Goal: Task Accomplishment & Management: Manage account settings

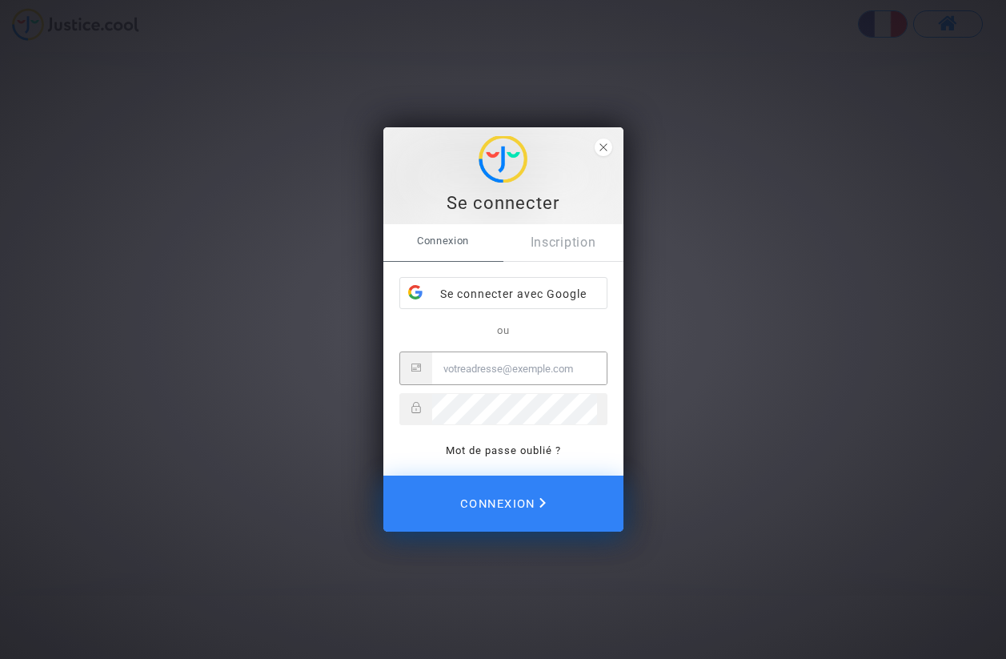
type input "[EMAIL_ADDRESS][DOMAIN_NAME]"
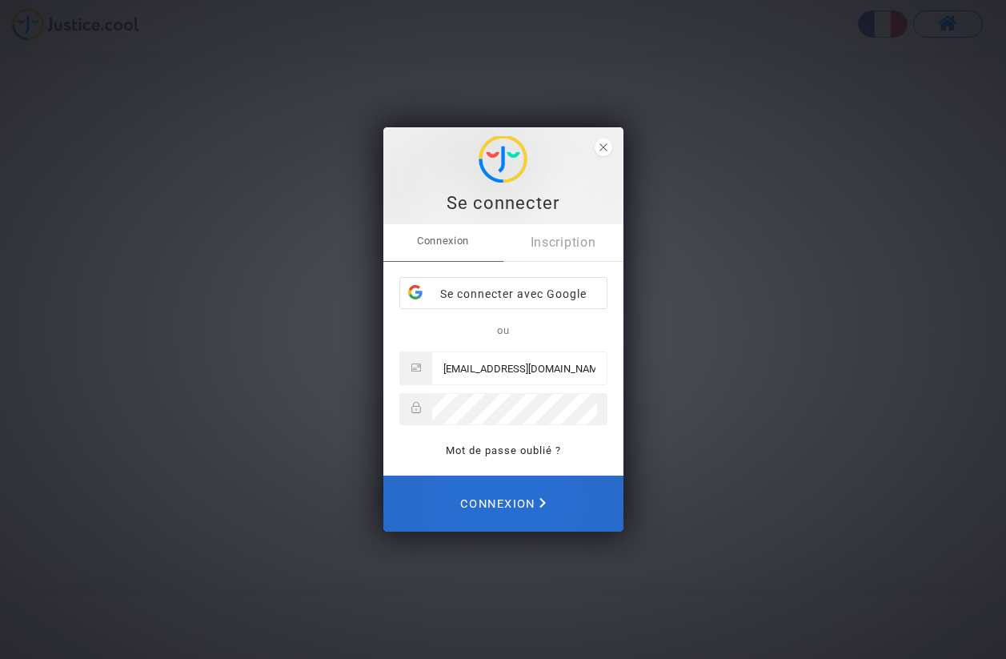
click at [486, 503] on span "Connexion" at bounding box center [503, 503] width 86 height 35
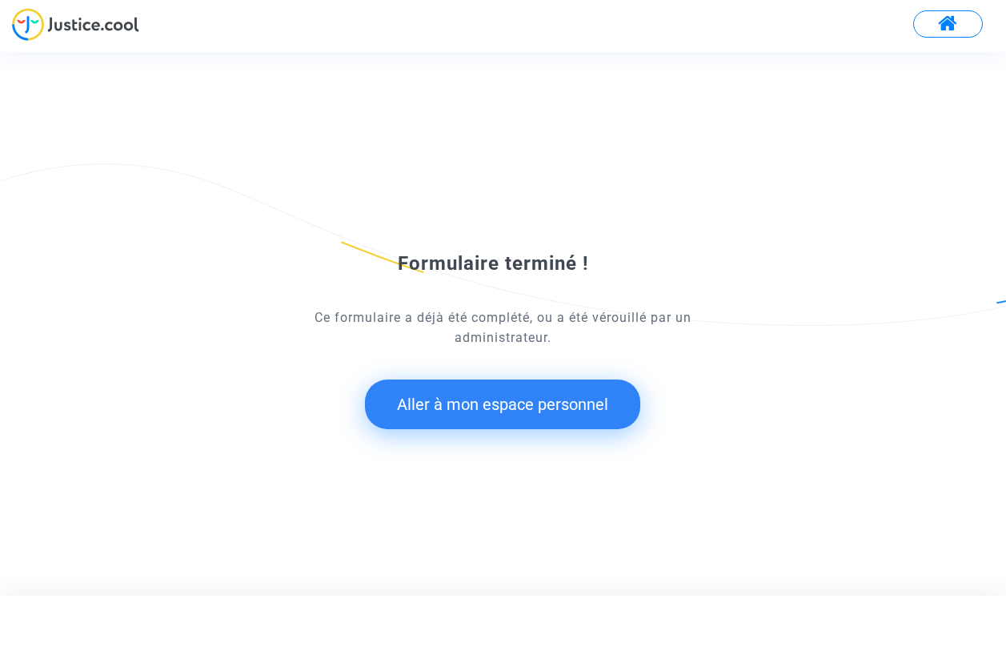
click at [517, 405] on button "Aller à mon espace personnel" at bounding box center [502, 404] width 275 height 50
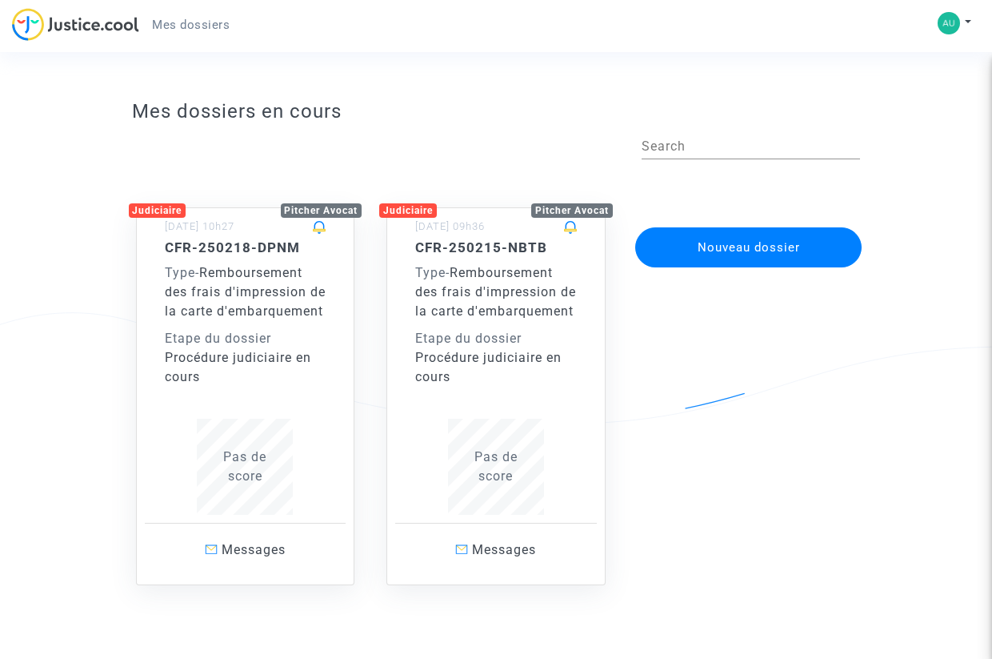
click at [571, 210] on div "Pitcher Avocat" at bounding box center [572, 210] width 82 height 14
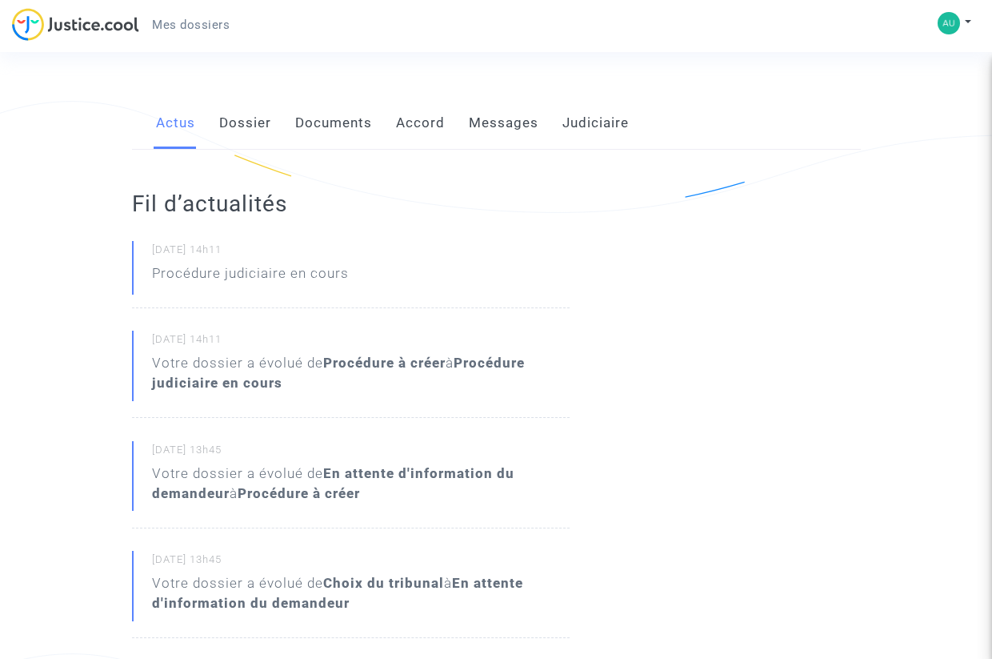
scroll to position [240, 0]
